Goal: Transaction & Acquisition: Purchase product/service

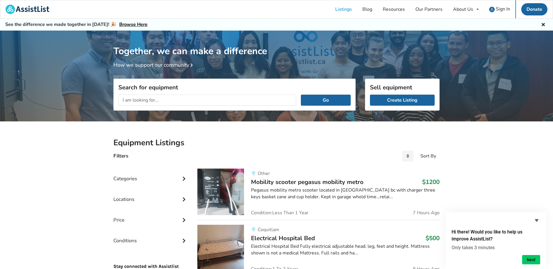
click at [160, 100] on input "text" at bounding box center [207, 100] width 178 height 11
type input "knee scooter"
click at [301, 95] on button "Go" at bounding box center [326, 100] width 50 height 11
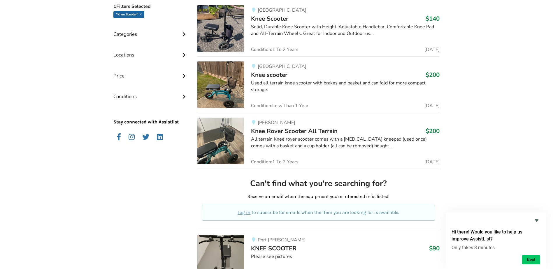
scroll to position [207, 0]
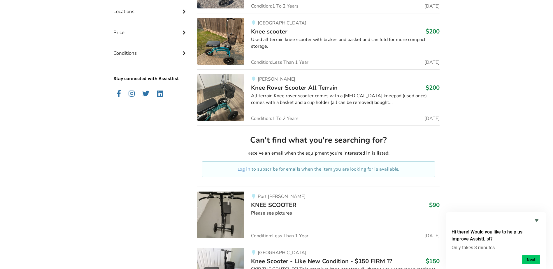
click at [278, 204] on span "KNEE SCOOTER" at bounding box center [273, 205] width 45 height 8
